Goal: Obtain resource: Obtain resource

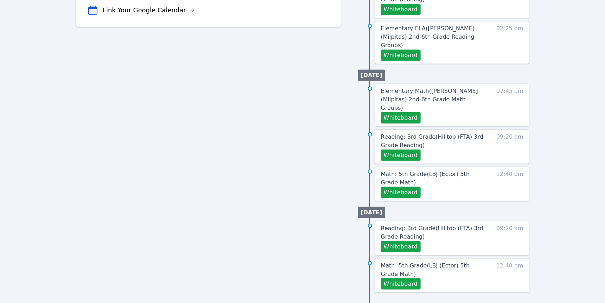
scroll to position [262, 0]
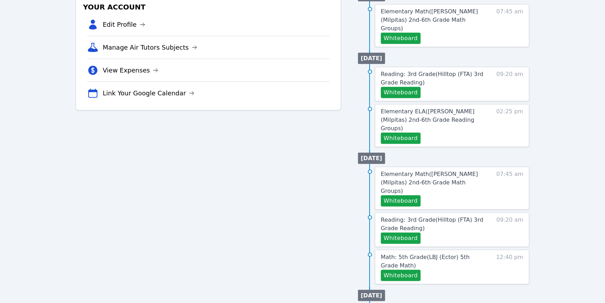
scroll to position [207, 0]
click at [443, 86] on span "Reading: 3rd Grade ( Hilltop (FTA) 3rd Grade Reading )" at bounding box center [432, 78] width 102 height 15
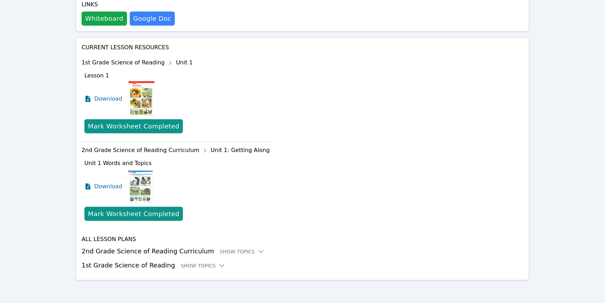
scroll to position [391, 0]
click at [214, 262] on div "Show Topics" at bounding box center [203, 265] width 45 height 7
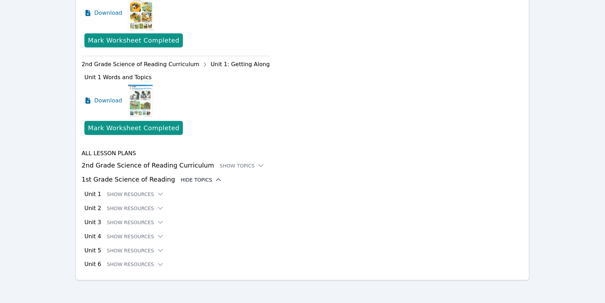
scroll to position [485, 0]
click at [164, 191] on button "Show Resources" at bounding box center [135, 194] width 57 height 7
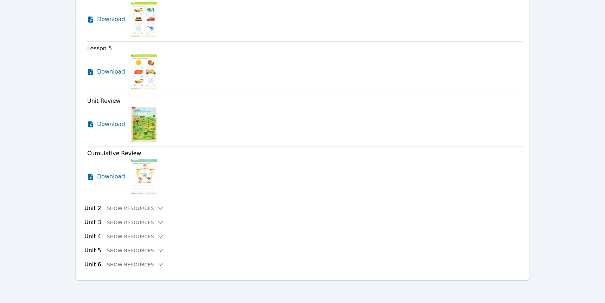
scroll to position [765, 0]
click at [128, 24] on span "Download" at bounding box center [112, 19] width 31 height 8
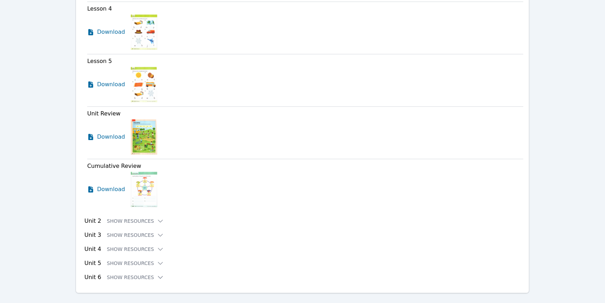
scroll to position [697, 0]
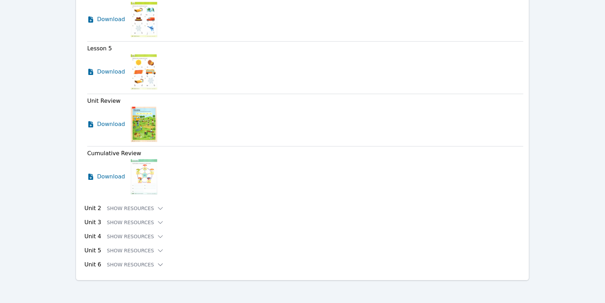
scroll to position [876, 0]
click at [124, 120] on span "Download" at bounding box center [112, 124] width 31 height 8
